Goal: Transaction & Acquisition: Purchase product/service

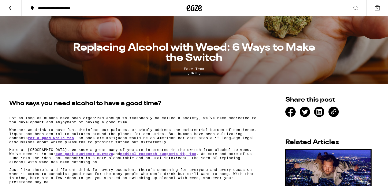
scroll to position [81, 0]
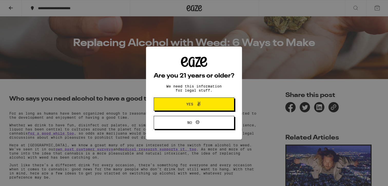
click at [180, 106] on span "Yes" at bounding box center [193, 104] width 39 height 7
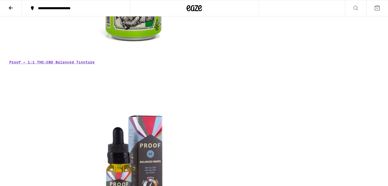
scroll to position [1642, 0]
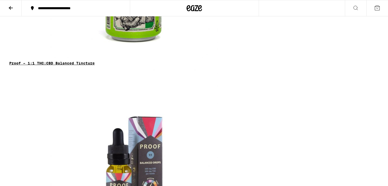
click at [73, 65] on link "Proof – 1:1 THC:CBD Balanced Tincture" at bounding box center [51, 63] width 85 height 4
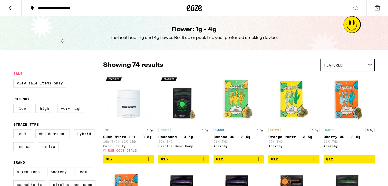
click at [10, 7] on icon at bounding box center [11, 8] width 6 height 6
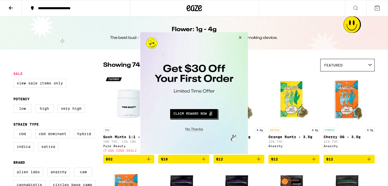
click at [239, 37] on button "Close Modal" at bounding box center [239, 38] width 14 height 12
